Goal: Task Accomplishment & Management: Manage account settings

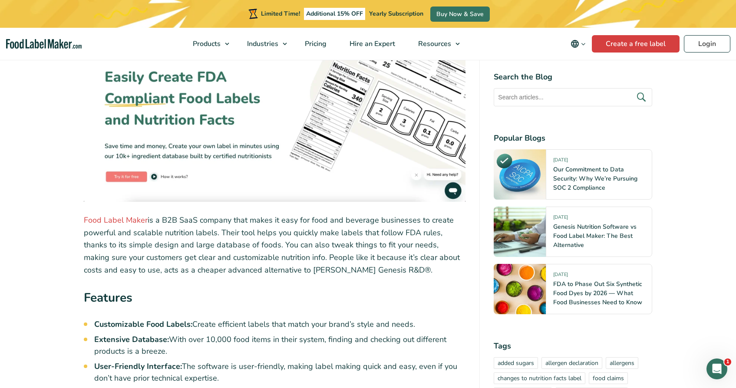
scroll to position [1784, 0]
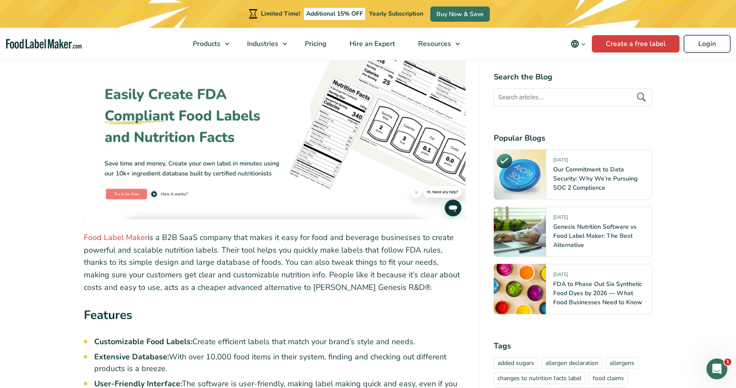
click at [698, 42] on link "Login" at bounding box center [707, 43] width 46 height 17
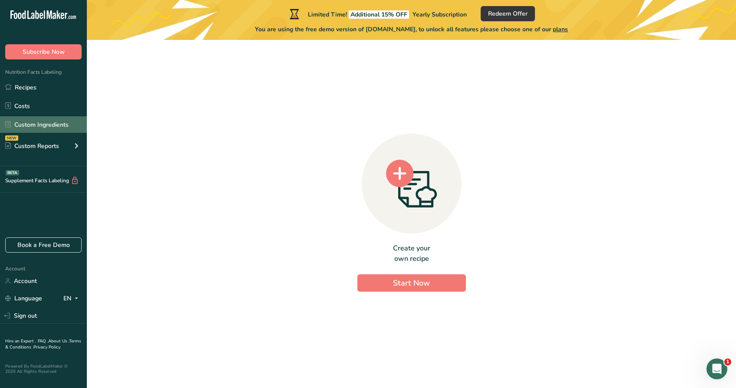
click at [60, 122] on link "Custom Ingredients" at bounding box center [43, 124] width 87 height 16
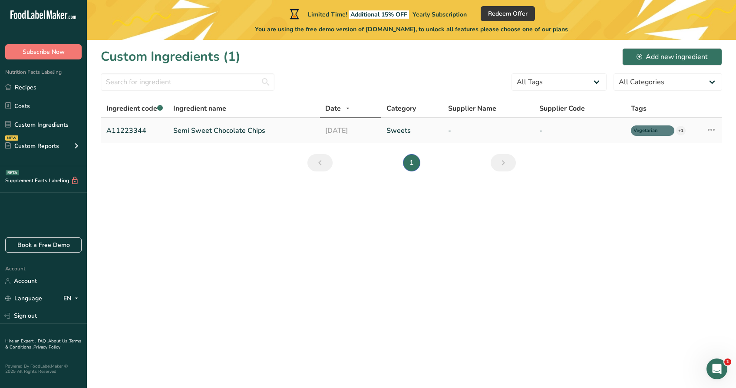
click at [143, 132] on link "A11223344" at bounding box center [134, 130] width 56 height 10
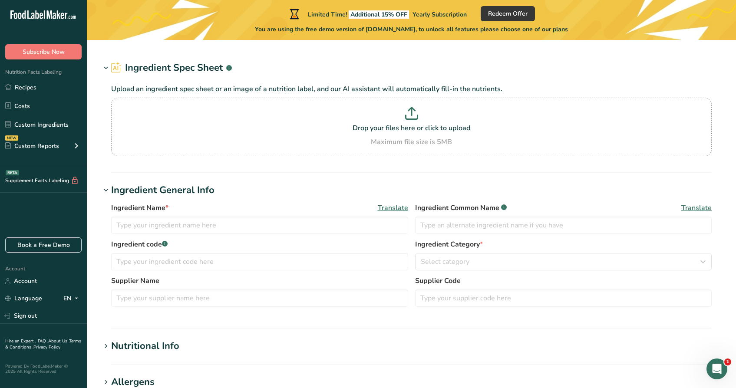
type input "Semi Sweet Chocolate Chips"
type input "Choco Chips"
type input "A11223344"
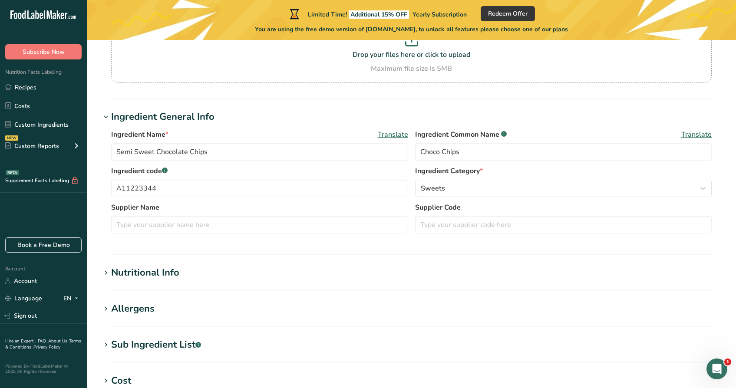
scroll to position [93, 0]
click at [176, 267] on div "Nutritional Info" at bounding box center [145, 272] width 68 height 14
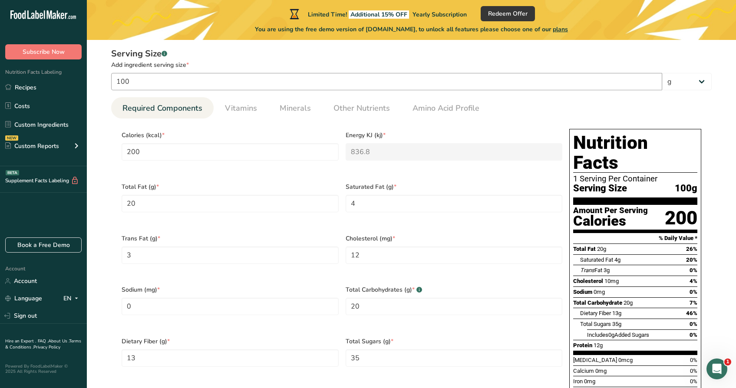
scroll to position [244, 0]
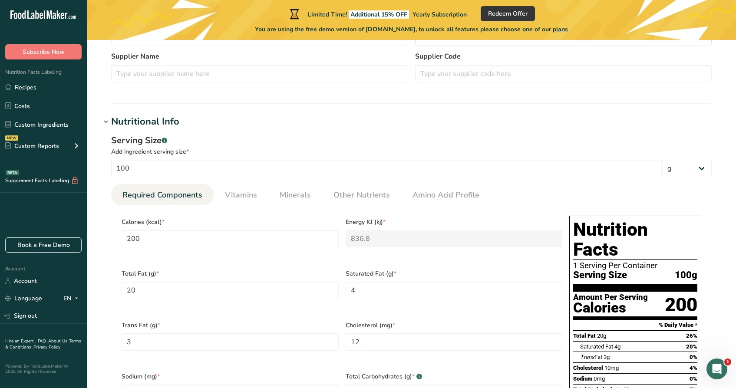
click at [171, 124] on div "Nutritional Info" at bounding box center [145, 122] width 68 height 14
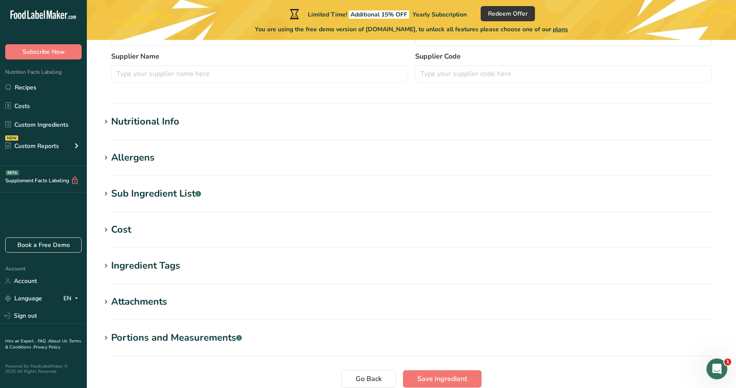
click at [165, 155] on h1 "Allergens" at bounding box center [411, 158] width 621 height 14
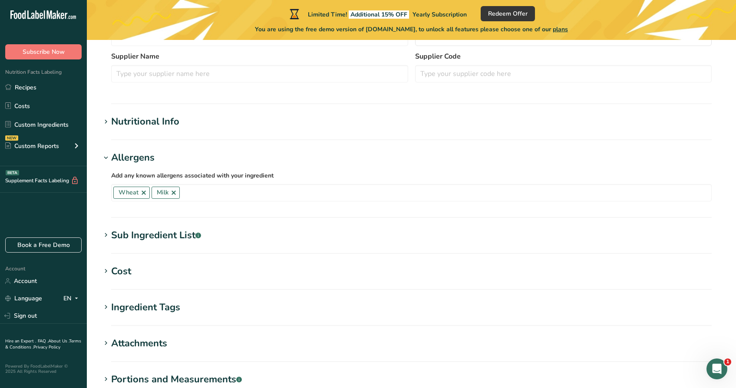
click at [165, 155] on h1 "Allergens" at bounding box center [411, 158] width 621 height 14
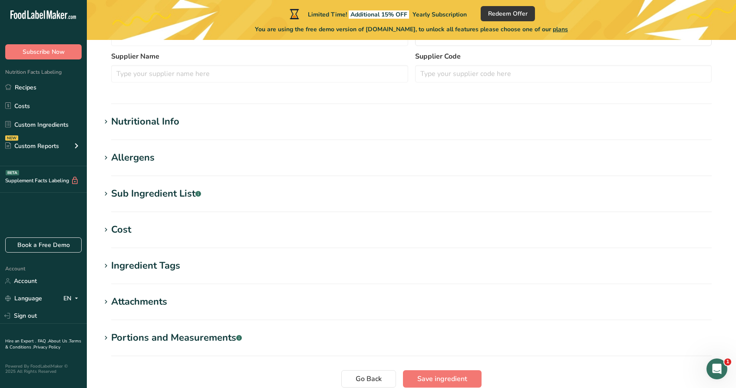
click at [167, 185] on section "Edit Semi Sweet Chocolate Chips Ingredient Spec Sheet .a-a{fill:#347362;}.b-a{f…" at bounding box center [411, 115] width 649 height 638
click at [164, 196] on div "Sub Ingredient List .a-a{fill:#347362;}.b-a{fill:#fff;}" at bounding box center [156, 194] width 90 height 14
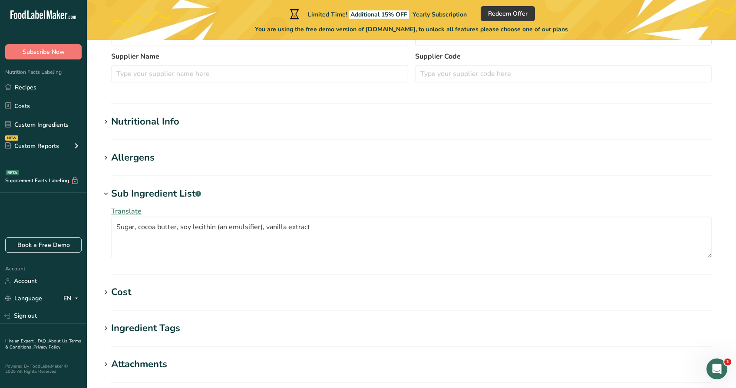
click at [164, 196] on div "Sub Ingredient List .a-a{fill:#347362;}.b-a{fill:#fff;}" at bounding box center [156, 194] width 90 height 14
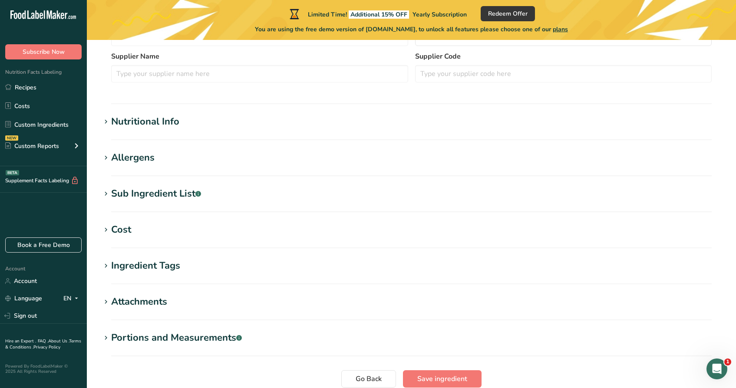
click at [153, 231] on h1 "Cost" at bounding box center [411, 230] width 621 height 14
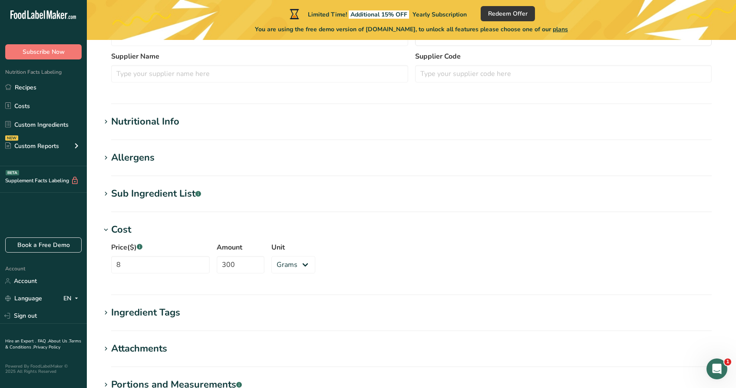
click at [153, 231] on h1 "Cost" at bounding box center [411, 230] width 621 height 14
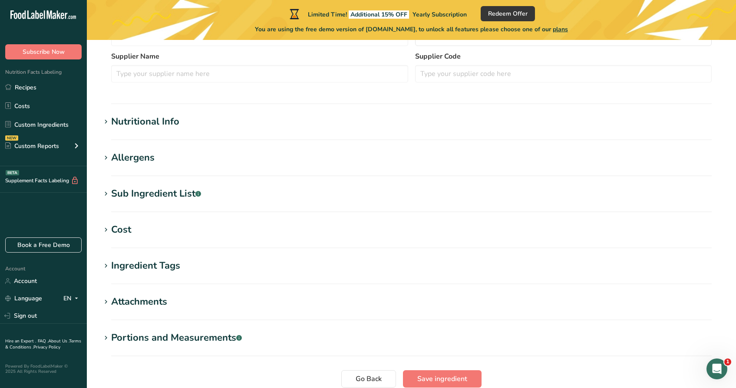
click at [159, 267] on div "Ingredient Tags" at bounding box center [145, 266] width 69 height 14
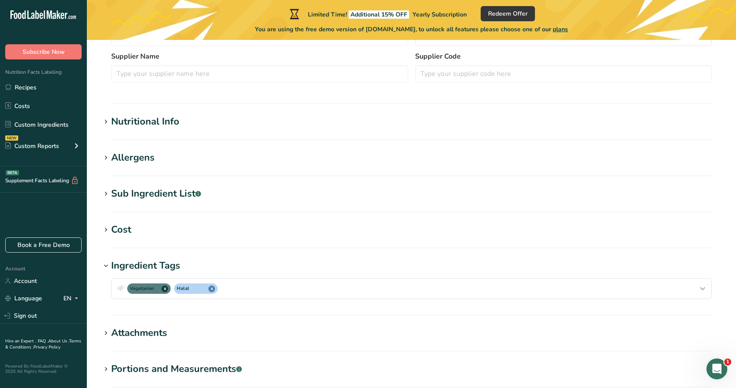
click at [159, 267] on div "Ingredient Tags" at bounding box center [145, 266] width 69 height 14
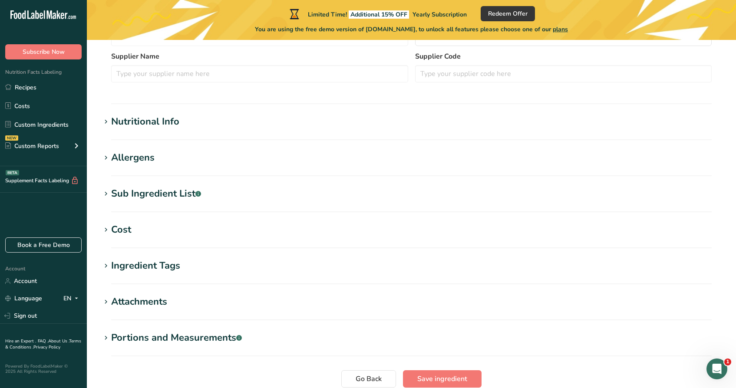
click at [141, 230] on h1 "Cost" at bounding box center [411, 230] width 621 height 14
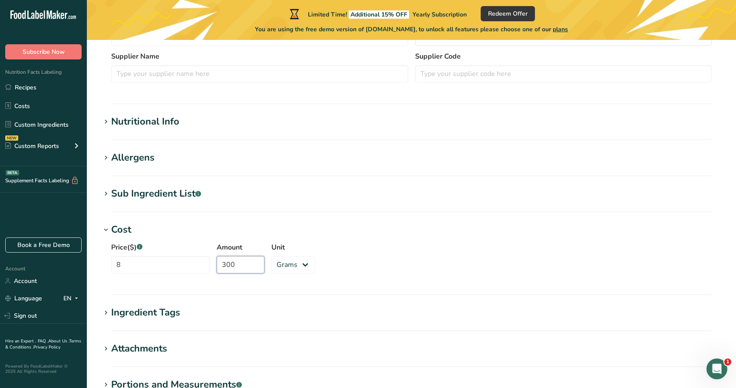
click at [228, 267] on input "300" at bounding box center [241, 264] width 48 height 17
click at [275, 264] on select "Grams kg mg mcg lb oz" at bounding box center [293, 264] width 44 height 17
click at [271, 256] on select "Grams kg mg mcg lb oz" at bounding box center [293, 264] width 44 height 17
click at [371, 257] on div "Price($) .a-a{fill:#347362;}.b-a{fill:#fff;} 8 Amount 300 Unit Grams kg mg mcg …" at bounding box center [411, 260] width 621 height 47
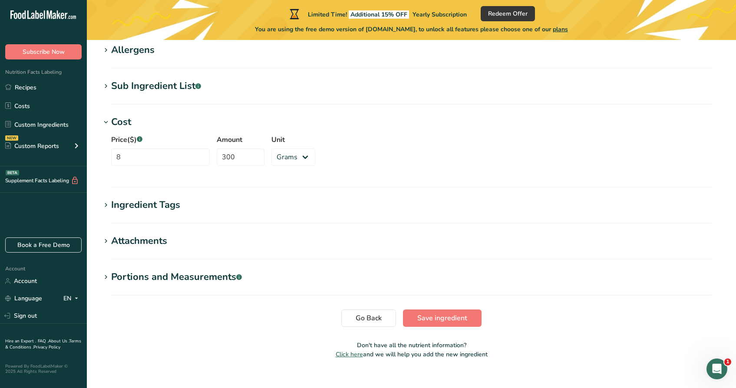
scroll to position [352, 0]
click at [272, 245] on h1 "Attachments" at bounding box center [411, 241] width 621 height 14
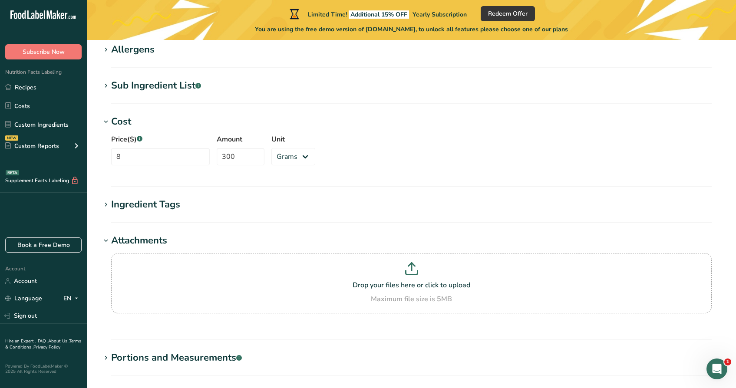
click at [215, 203] on h1 "Ingredient Tags" at bounding box center [411, 205] width 621 height 14
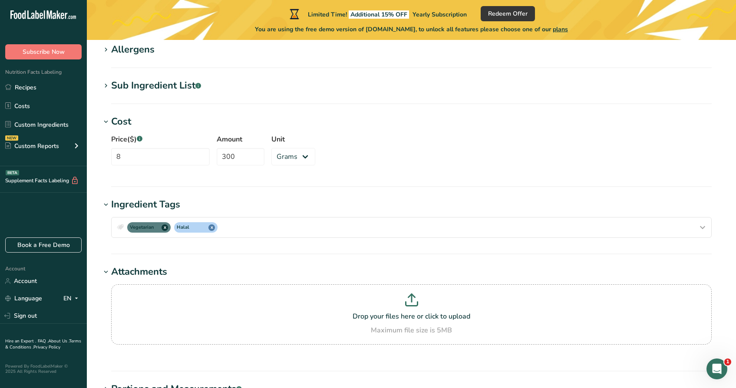
click at [215, 203] on h1 "Ingredient Tags" at bounding box center [411, 205] width 621 height 14
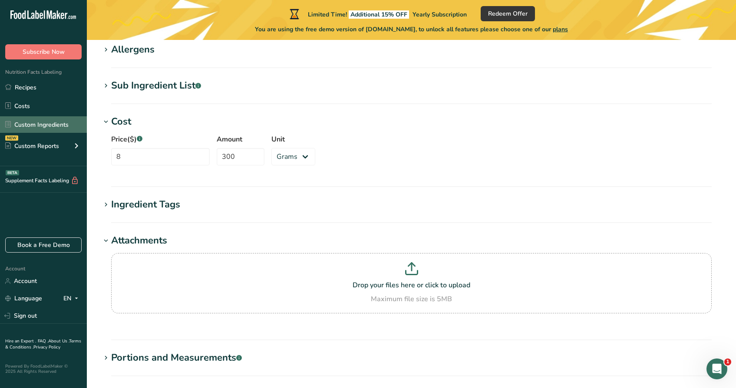
click at [63, 124] on link "Custom Ingredients" at bounding box center [43, 124] width 87 height 16
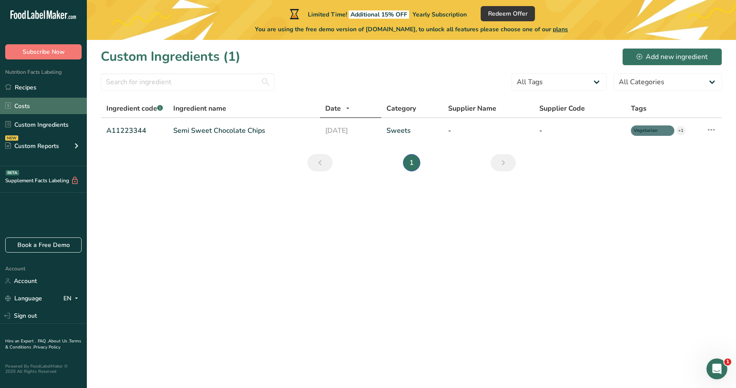
click at [64, 110] on link "Costs" at bounding box center [43, 106] width 87 height 16
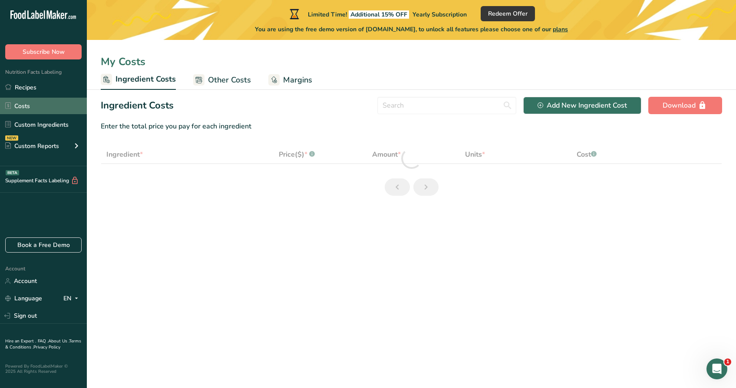
select select "1"
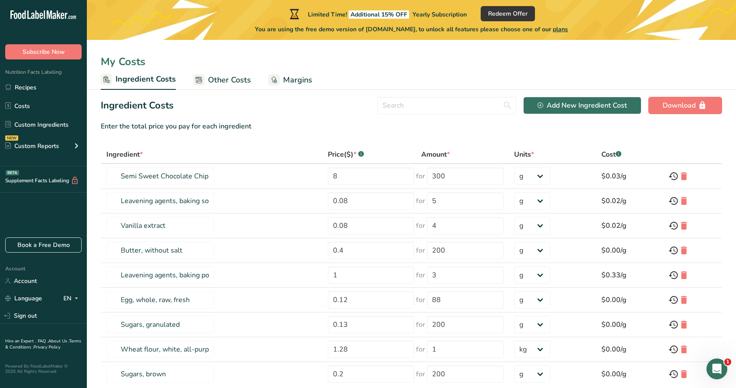
click at [214, 79] on span "Other Costs" at bounding box center [229, 80] width 43 height 12
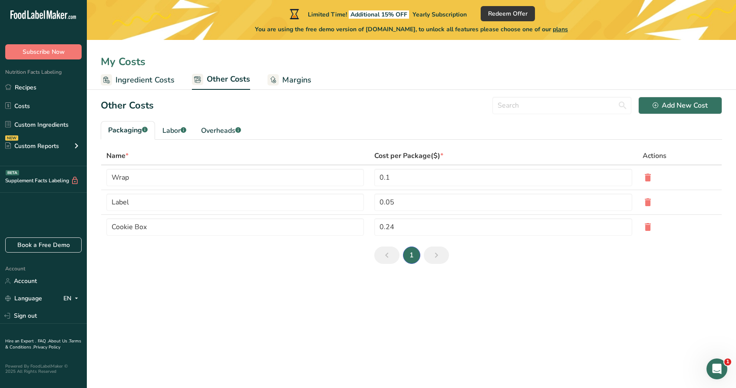
click at [290, 81] on span "Margins" at bounding box center [296, 80] width 29 height 12
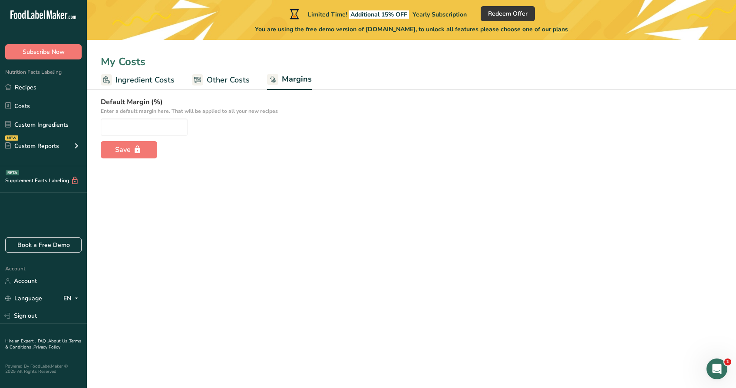
click at [231, 84] on span "Other Costs" at bounding box center [228, 80] width 43 height 12
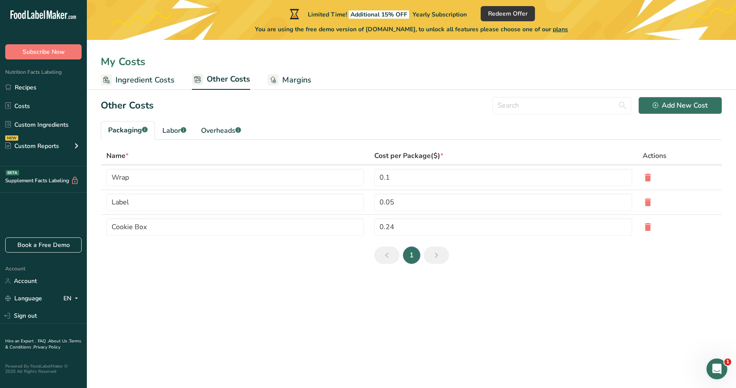
click at [144, 81] on span "Ingredient Costs" at bounding box center [144, 80] width 59 height 12
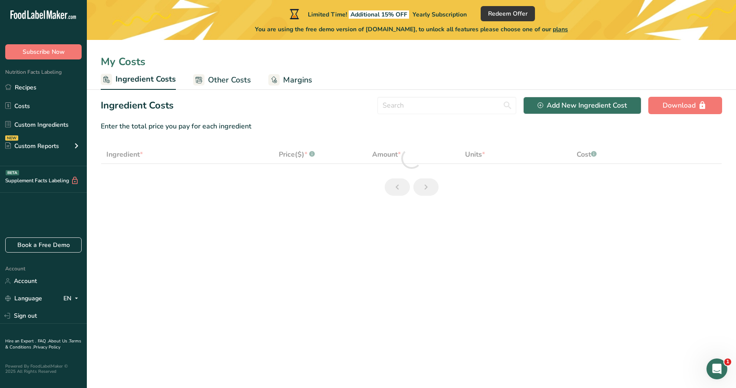
select select "1"
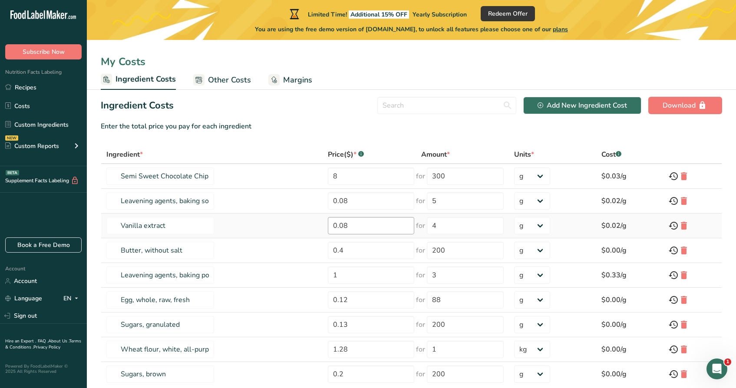
scroll to position [65, 0]
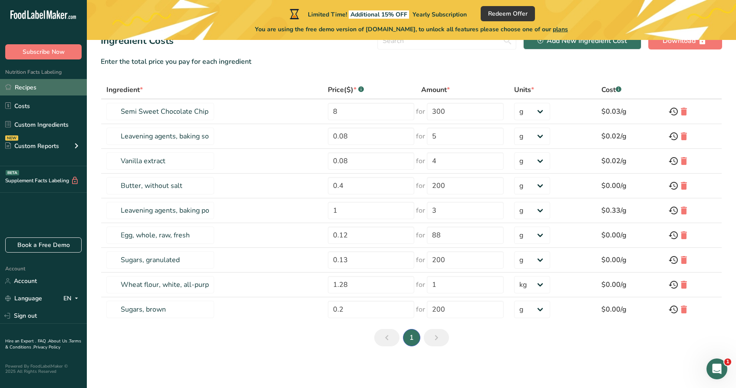
click at [33, 84] on link "Recipes" at bounding box center [43, 87] width 87 height 16
